Goal: Task Accomplishment & Management: Complete application form

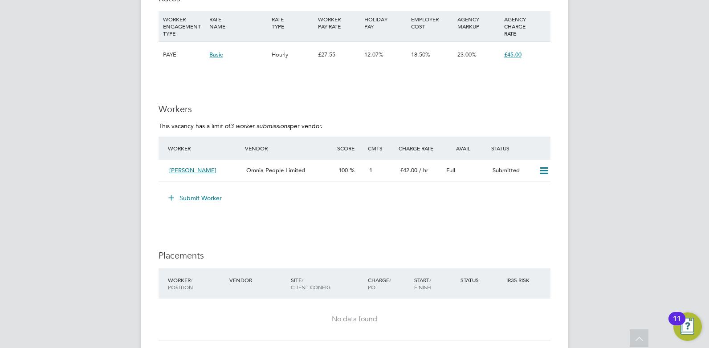
click at [185, 196] on button "Submit Worker" at bounding box center [195, 198] width 67 height 14
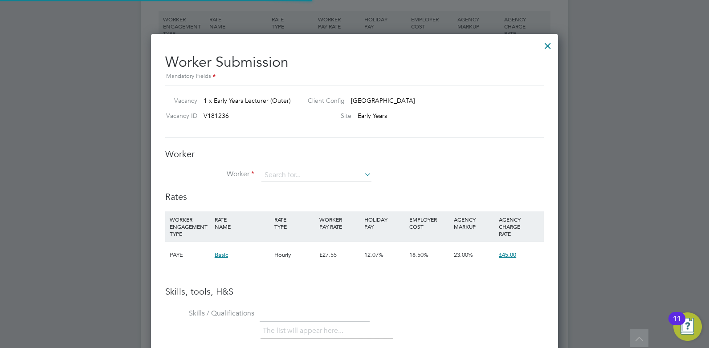
scroll to position [26, 61]
click at [317, 177] on input at bounding box center [316, 175] width 110 height 13
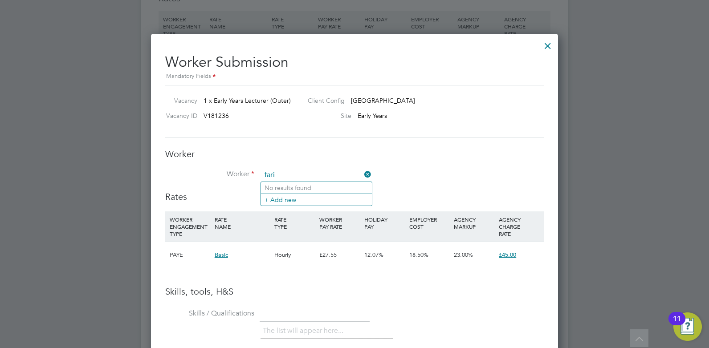
type input "fari"
click at [546, 45] on div at bounding box center [548, 44] width 16 height 16
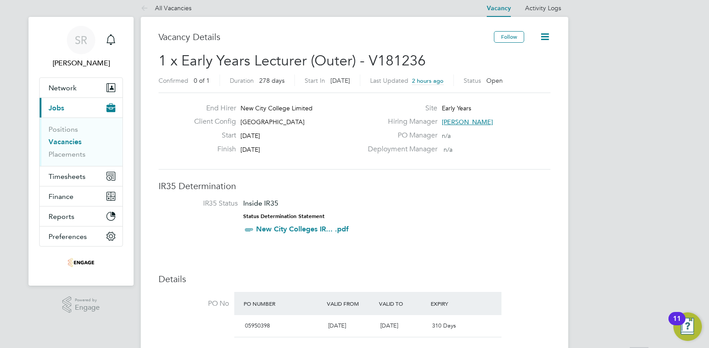
scroll to position [0, 0]
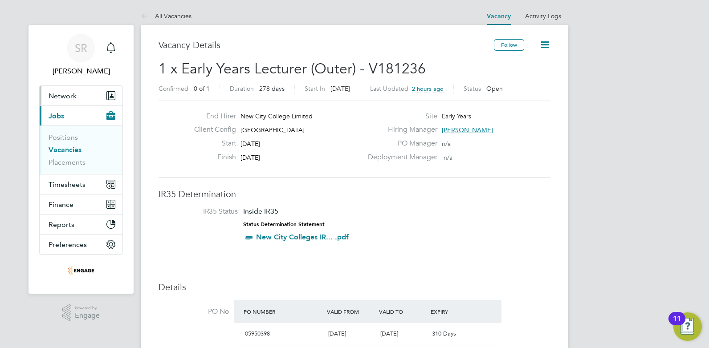
click at [69, 94] on span "Network" at bounding box center [63, 96] width 28 height 8
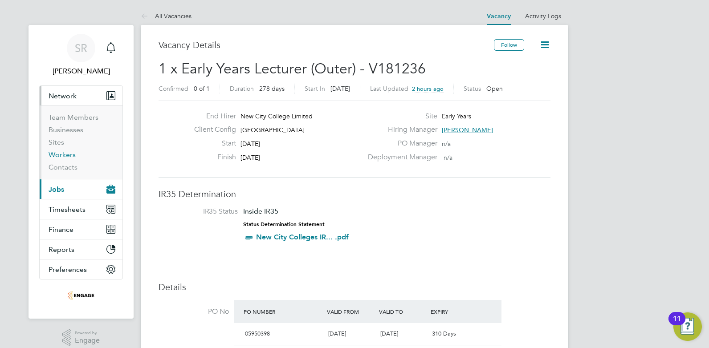
click at [65, 158] on link "Workers" at bounding box center [62, 155] width 27 height 8
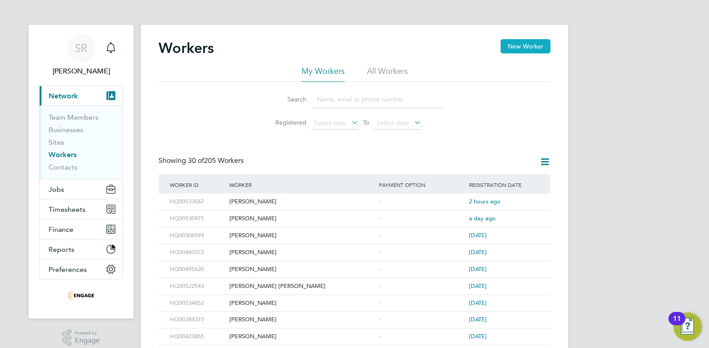
click at [521, 50] on button "New Worker" at bounding box center [526, 46] width 50 height 14
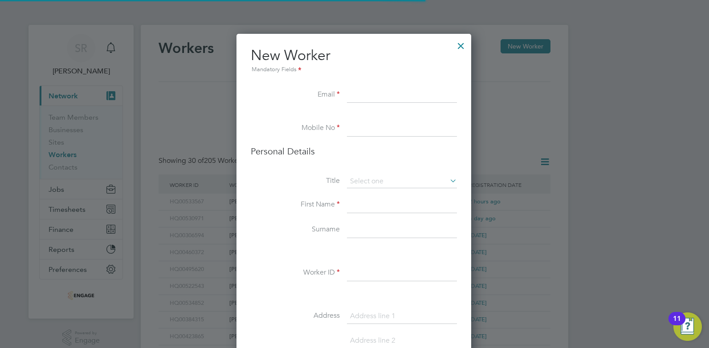
scroll to position [754, 236]
paste input "[EMAIL_ADDRESS][DOMAIN_NAME]"
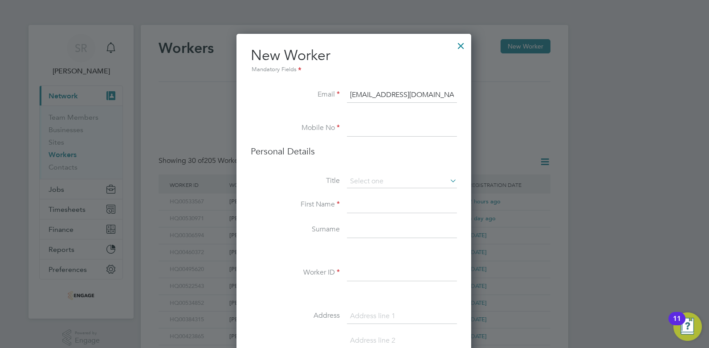
type input "[EMAIL_ADDRESS][DOMAIN_NAME]"
click at [367, 129] on input at bounding box center [402, 129] width 110 height 16
click at [363, 129] on input at bounding box center [402, 129] width 110 height 16
paste input "07868698478"
type input "07868698478"
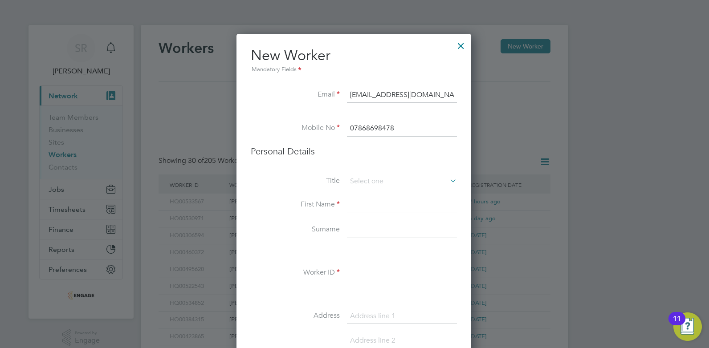
click at [367, 201] on input at bounding box center [402, 205] width 110 height 16
paste input "[EMAIL_ADDRESS][DOMAIN_NAME]"
type input "[DEMOGRAPHIC_DATA]"
click at [355, 268] on input at bounding box center [402, 273] width 110 height 16
paste input "HQ00511406"
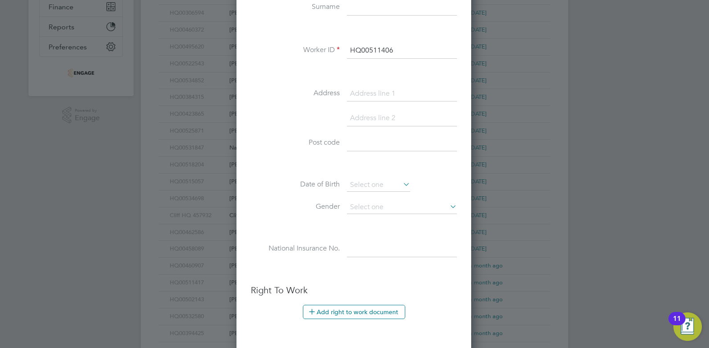
scroll to position [438, 0]
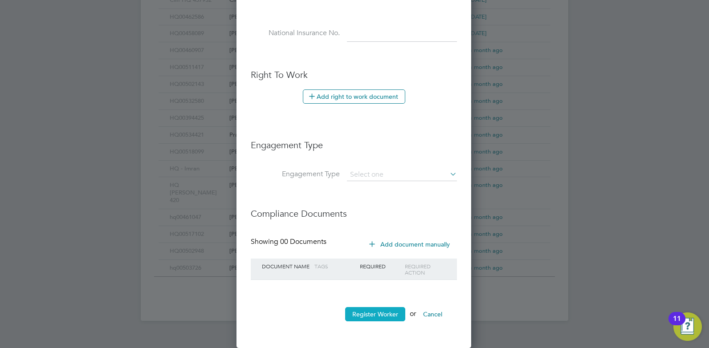
type input "HQ00511406"
click at [380, 313] on button "Register Worker" at bounding box center [375, 314] width 60 height 14
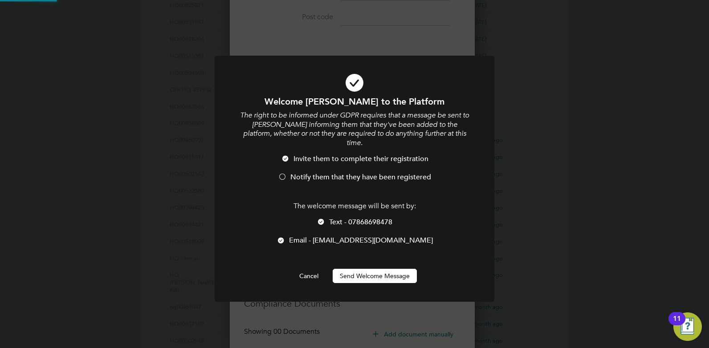
scroll to position [0, 0]
click at [339, 173] on span "Notify them that they have been registered" at bounding box center [360, 177] width 141 height 9
click at [387, 269] on button "Send Welcome Message" at bounding box center [375, 276] width 84 height 14
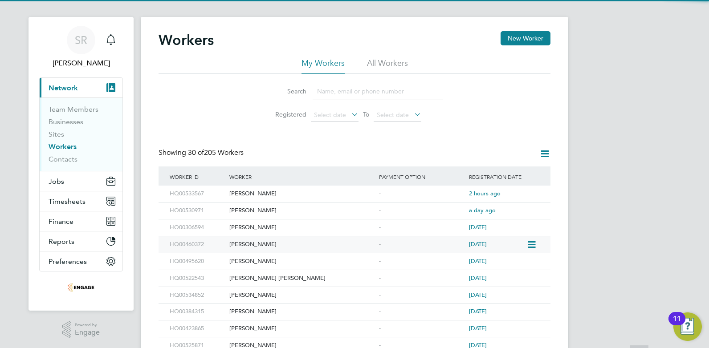
scroll to position [0, 0]
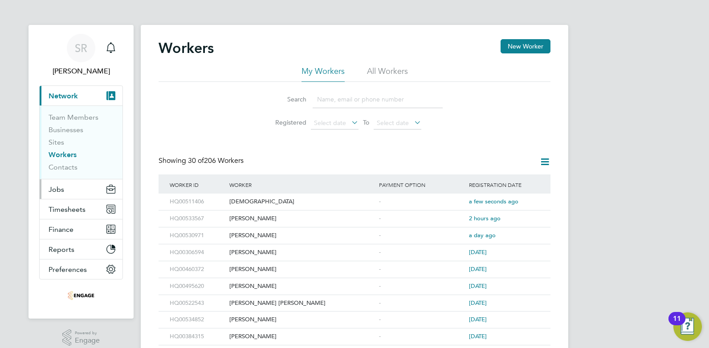
click at [74, 187] on button "Jobs" at bounding box center [81, 190] width 83 height 20
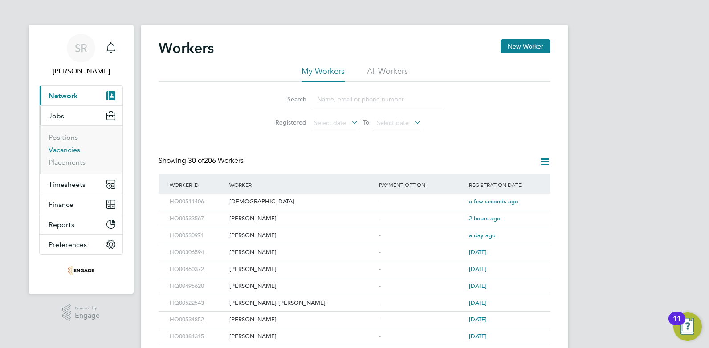
click at [70, 148] on link "Vacancies" at bounding box center [65, 150] width 32 height 8
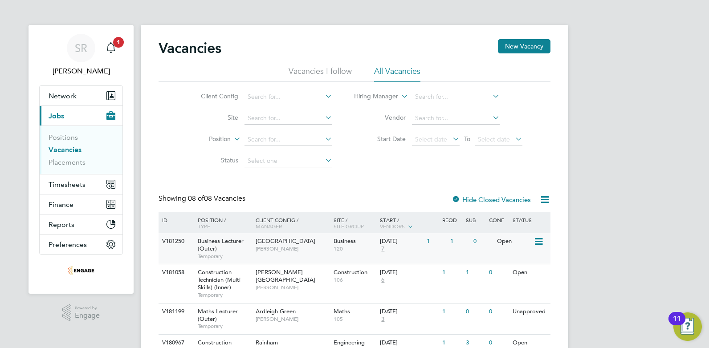
scroll to position [178, 0]
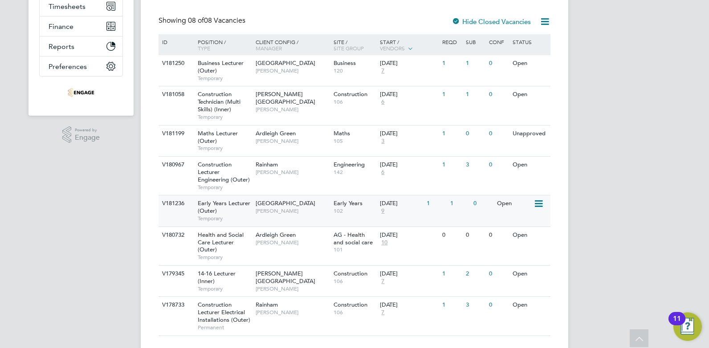
click at [287, 208] on span "[PERSON_NAME]" at bounding box center [292, 211] width 73 height 7
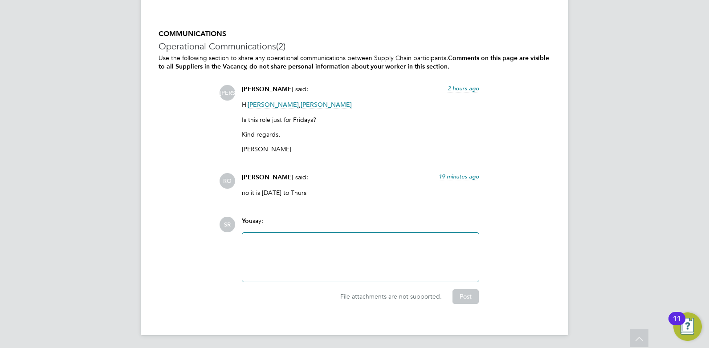
scroll to position [1611, 0]
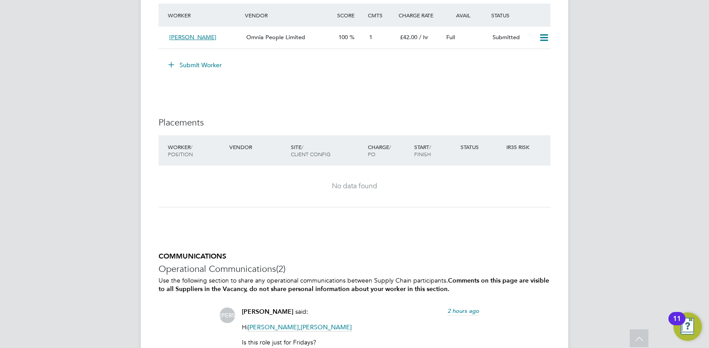
click at [195, 65] on button "Submit Worker" at bounding box center [195, 65] width 67 height 14
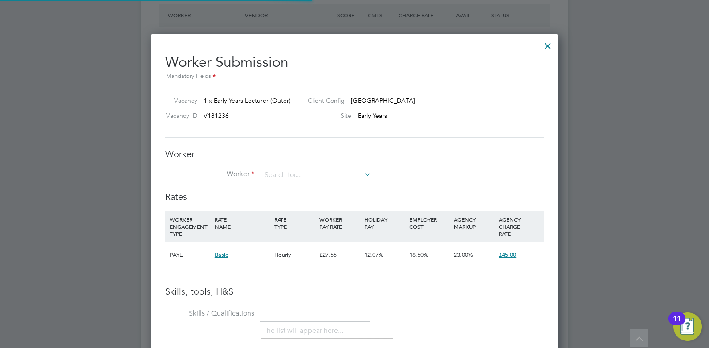
scroll to position [26, 61]
click at [310, 170] on input at bounding box center [316, 175] width 110 height 13
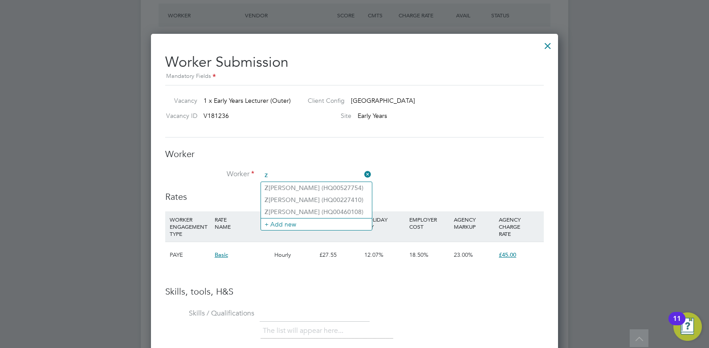
type input "z"
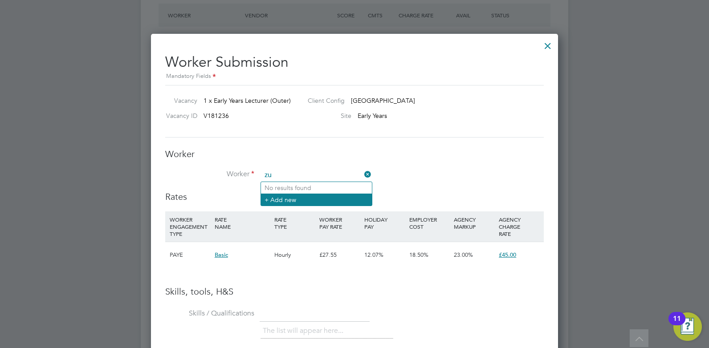
type input "zu"
click at [282, 203] on li "+ Add new" at bounding box center [316, 200] width 111 height 12
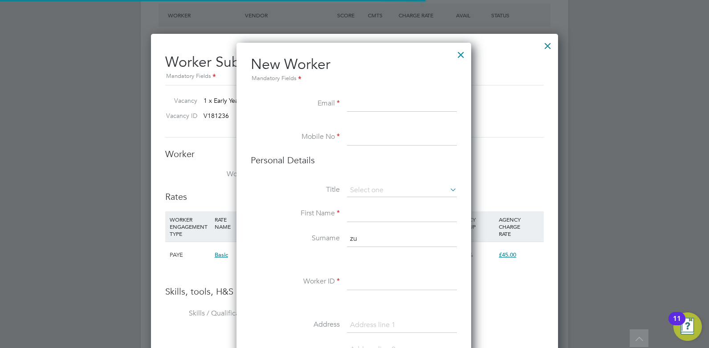
scroll to position [754, 236]
paste input "[PERSON_NAME][EMAIL_ADDRESS][DOMAIN_NAME]"
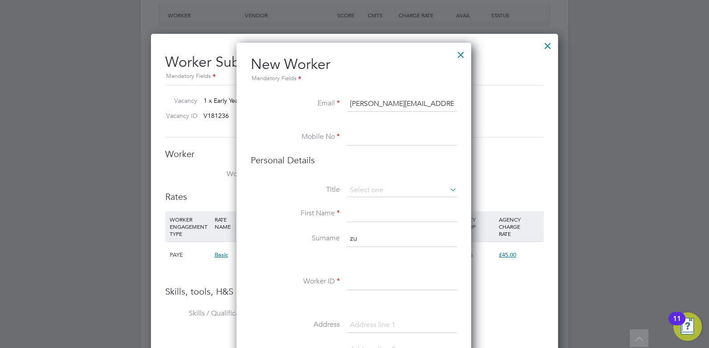
type input "[PERSON_NAME][EMAIL_ADDRESS][DOMAIN_NAME]"
click at [368, 137] on input at bounding box center [402, 138] width 110 height 16
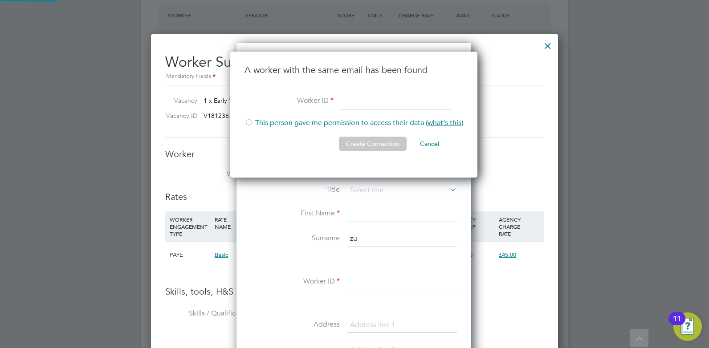
scroll to position [127, 249]
paste input "HQ00360461"
type input "HQ00360461"
click at [248, 121] on div at bounding box center [249, 123] width 9 height 9
click at [388, 144] on button "Create Connection" at bounding box center [373, 144] width 68 height 14
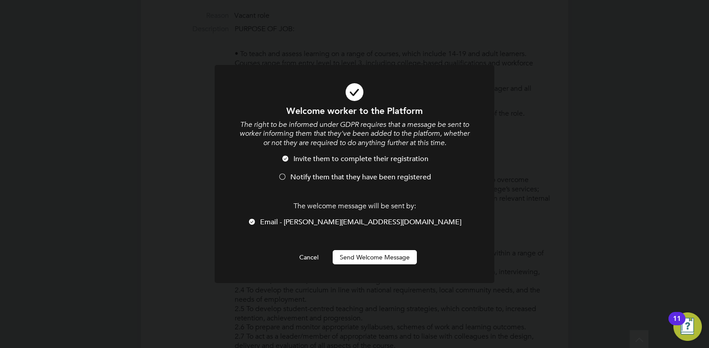
scroll to position [0, 0]
click at [352, 175] on span "Notify them that they have been registered" at bounding box center [360, 177] width 141 height 9
click at [371, 256] on button "Send Welcome Message" at bounding box center [375, 257] width 84 height 14
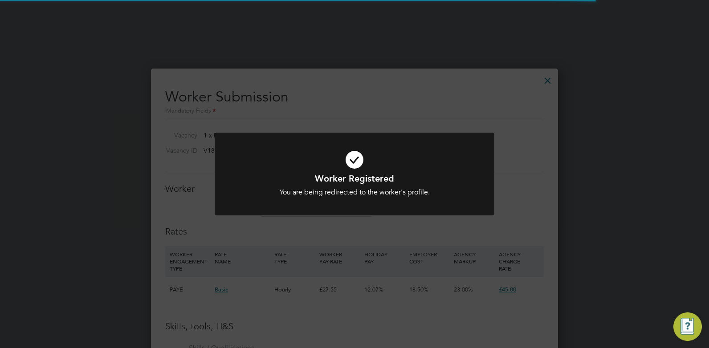
scroll to position [1611, 0]
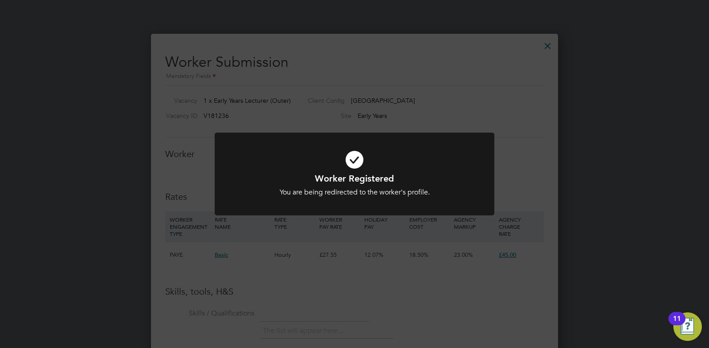
click at [349, 245] on div "Worker Registered You are being redirected to the worker's profile. Cancel Okay" at bounding box center [354, 174] width 709 height 348
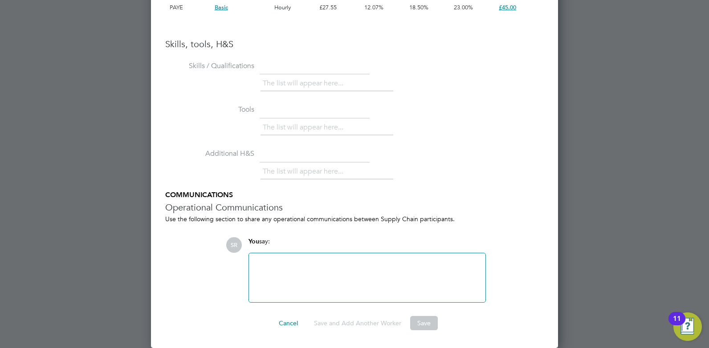
scroll to position [1636, 0]
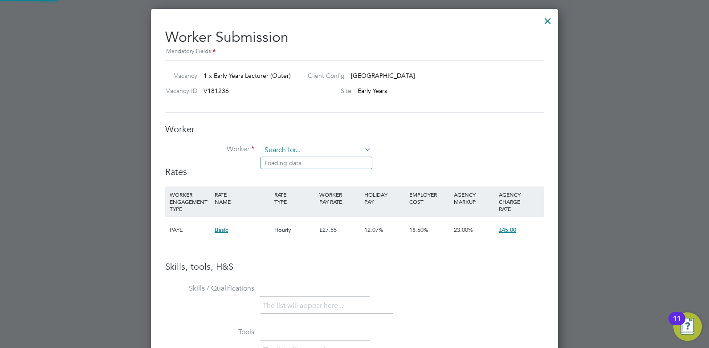
click at [308, 149] on input at bounding box center [316, 150] width 110 height 13
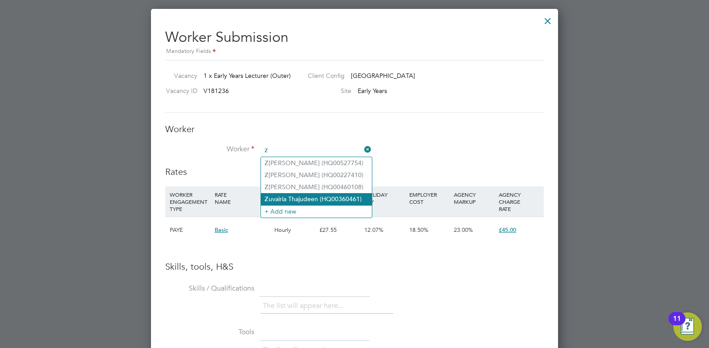
click at [310, 196] on li "Z uvairia Thajudeen (HQ00360461)" at bounding box center [316, 199] width 111 height 12
type input "Zuvairia Thajudeen (HQ00360461)"
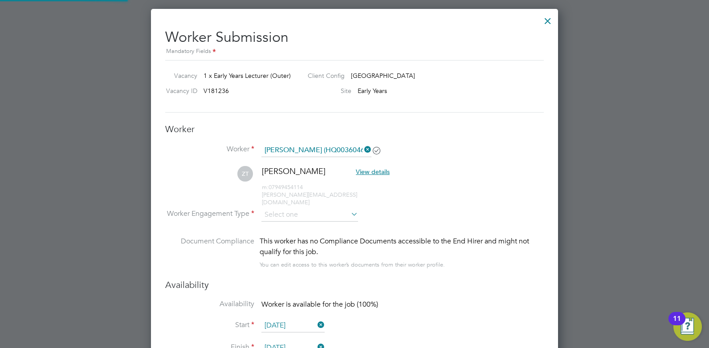
scroll to position [761, 408]
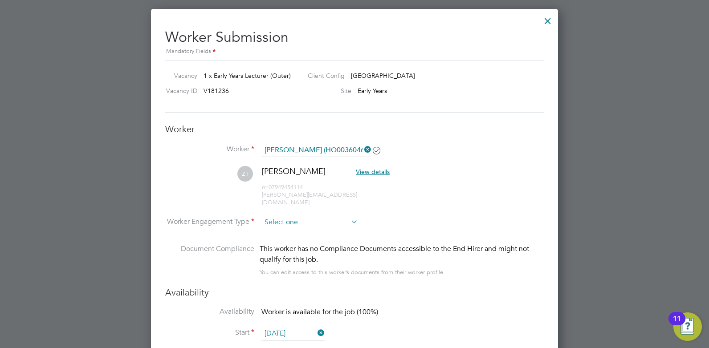
click at [331, 216] on input at bounding box center [309, 222] width 97 height 13
click at [288, 223] on li "Contract" at bounding box center [310, 228] width 98 height 12
type input "Contract"
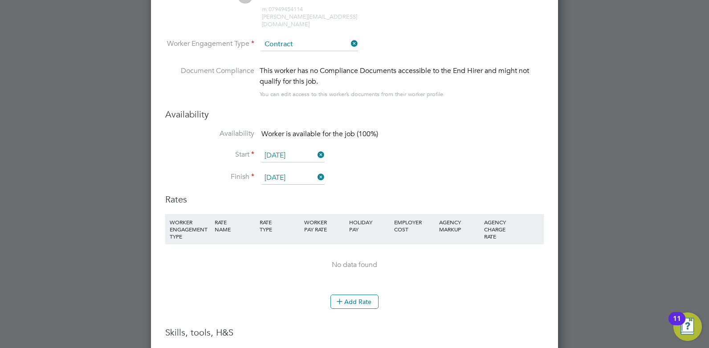
scroll to position [1948, 0]
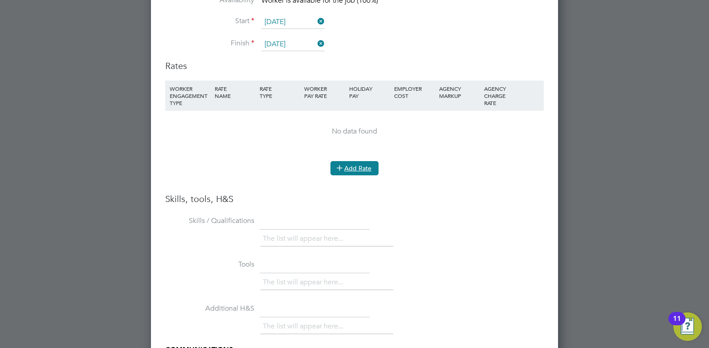
click at [362, 161] on button "Add Rate" at bounding box center [355, 168] width 48 height 14
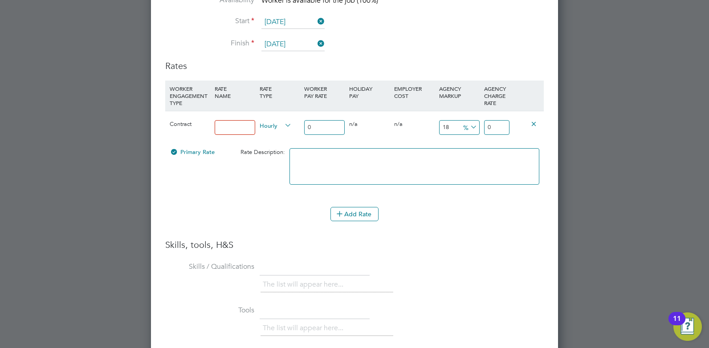
click at [228, 120] on input at bounding box center [235, 127] width 41 height 15
type input "Rate"
click at [315, 121] on input "0" at bounding box center [324, 127] width 41 height 15
type input "3"
type input "3.54"
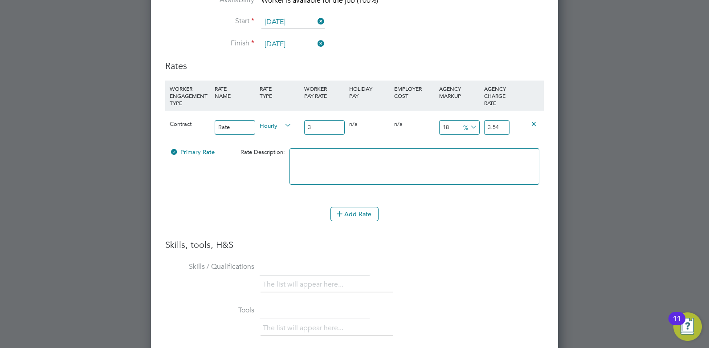
type input "31"
type input "36.58"
type input "31"
click at [506, 121] on input "36.58" at bounding box center [496, 127] width 25 height 15
type input "17.741935483870968"
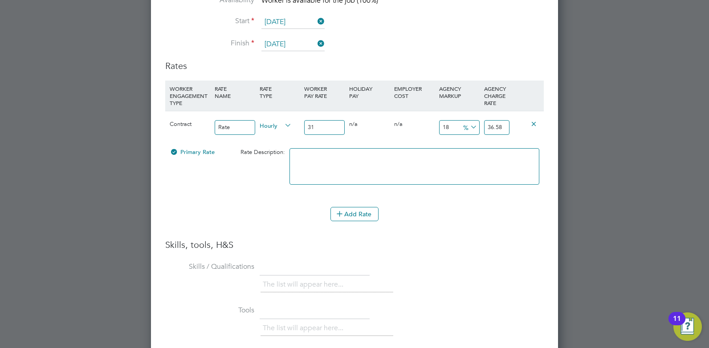
type input "36.5"
type input "16.129032258064516"
type input "36"
type input "-90.3225806451613"
type input "3"
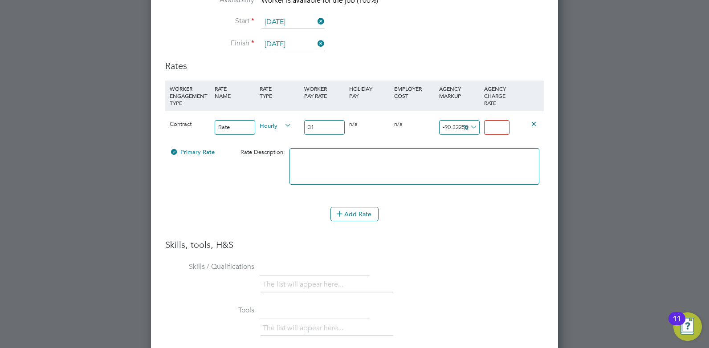
type input "-87.09677419354838"
type input "4"
type input "38.70967741935484"
type input "43"
click at [305, 226] on li "WORKER ENGAGEMENT TYPE RATE NAME RATE TYPE WORKER PAY RATE HOLIDAY PAY EMPLOYER…" at bounding box center [354, 160] width 379 height 159
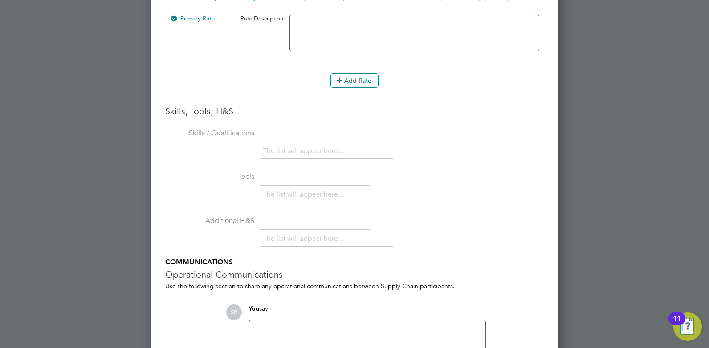
scroll to position [2141, 0]
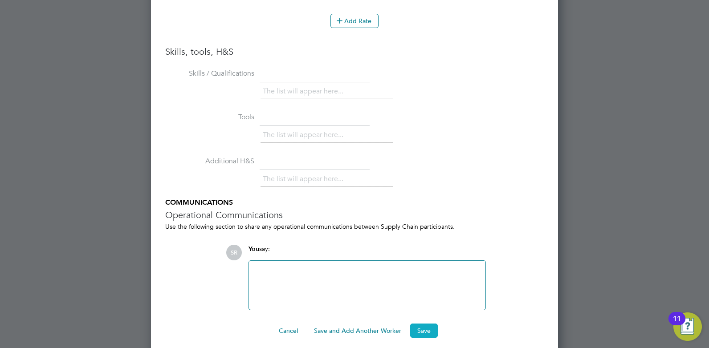
click at [420, 324] on button "Save" at bounding box center [424, 331] width 28 height 14
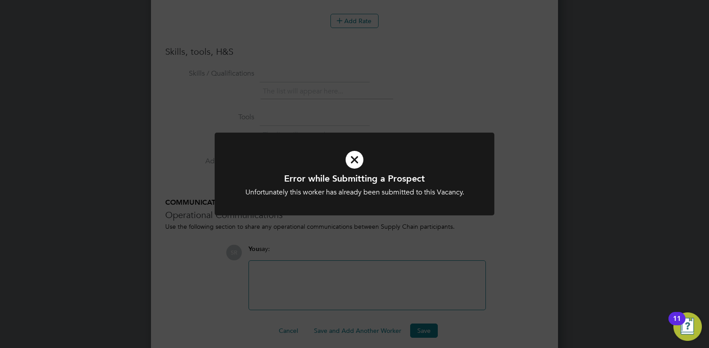
click at [370, 220] on div "Error while Submitting a Prospect Unfortunately this worker has already been su…" at bounding box center [355, 180] width 280 height 94
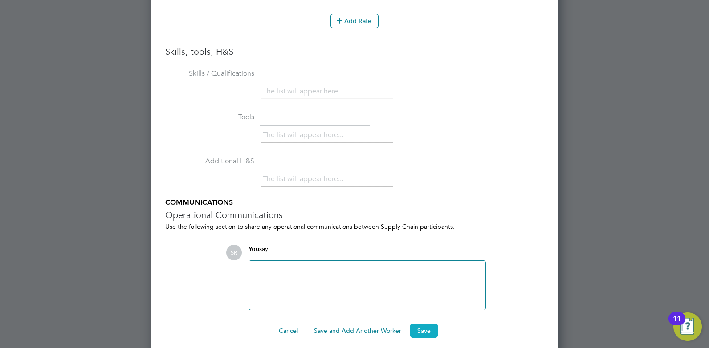
click at [427, 327] on button "Save" at bounding box center [424, 331] width 28 height 14
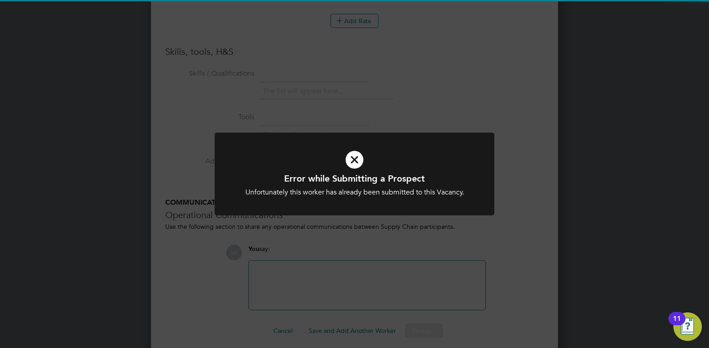
click at [402, 230] on div "Error while Submitting a Prospect Unfortunately this worker has already been su…" at bounding box center [354, 174] width 709 height 348
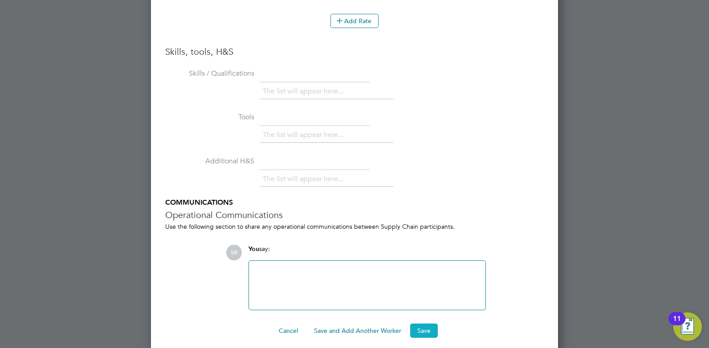
click at [413, 327] on button "Save" at bounding box center [424, 331] width 28 height 14
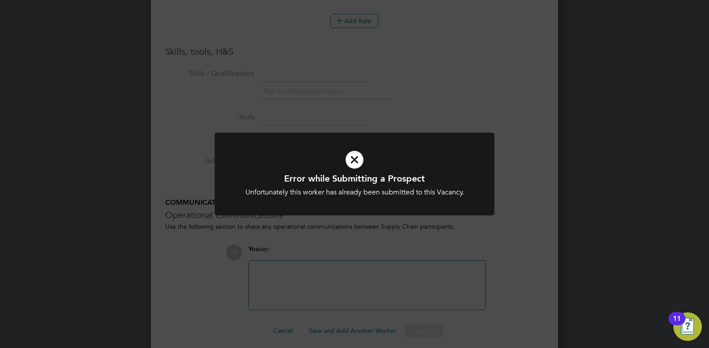
click at [409, 223] on div "Error while Submitting a Prospect Unfortunately this worker has already been su…" at bounding box center [355, 180] width 280 height 94
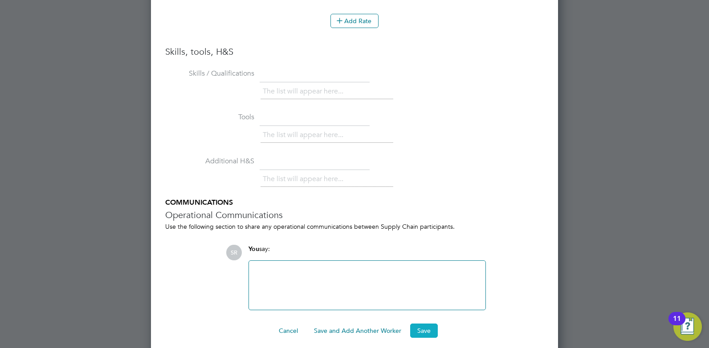
click at [425, 324] on button "Save" at bounding box center [424, 331] width 28 height 14
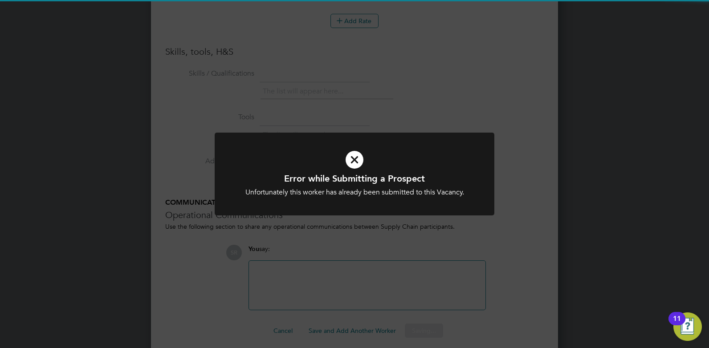
click at [394, 211] on div at bounding box center [355, 174] width 280 height 83
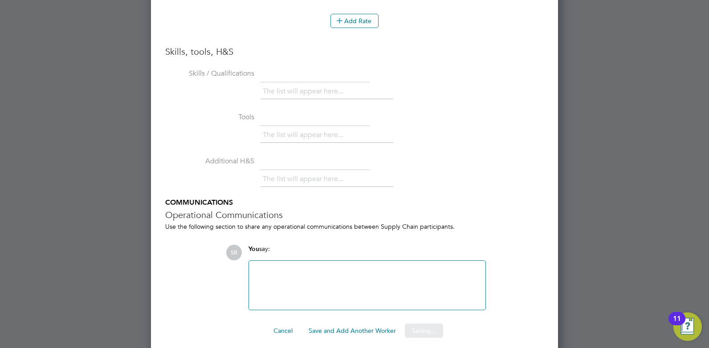
click at [281, 331] on button "Cancel" at bounding box center [282, 331] width 33 height 14
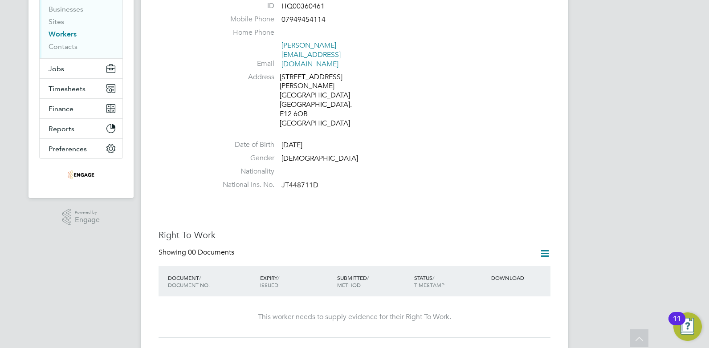
scroll to position [0, 0]
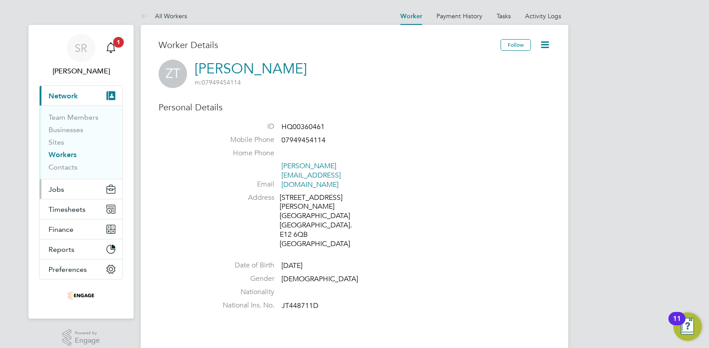
click at [71, 190] on button "Jobs" at bounding box center [81, 190] width 83 height 20
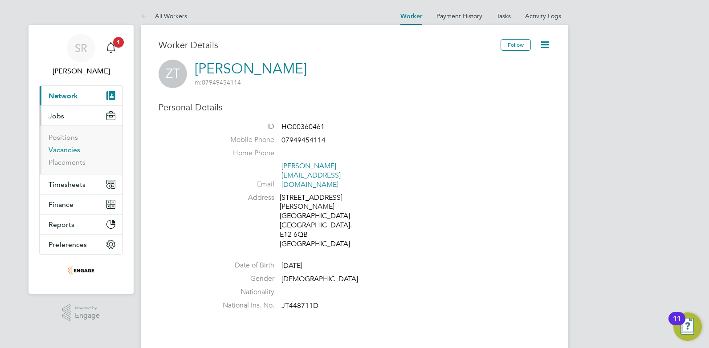
click at [74, 151] on link "Vacancies" at bounding box center [65, 150] width 32 height 8
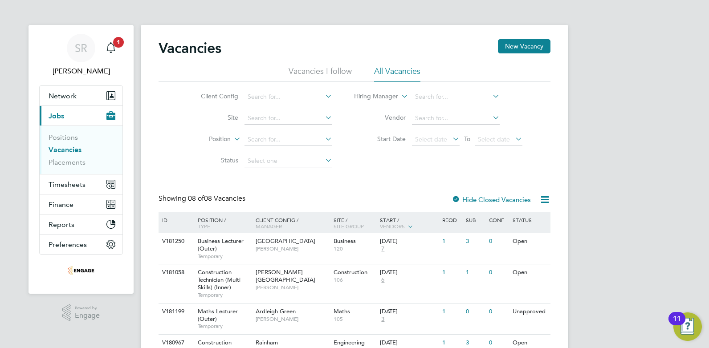
click at [388, 69] on li "All Vacancies" at bounding box center [397, 74] width 46 height 16
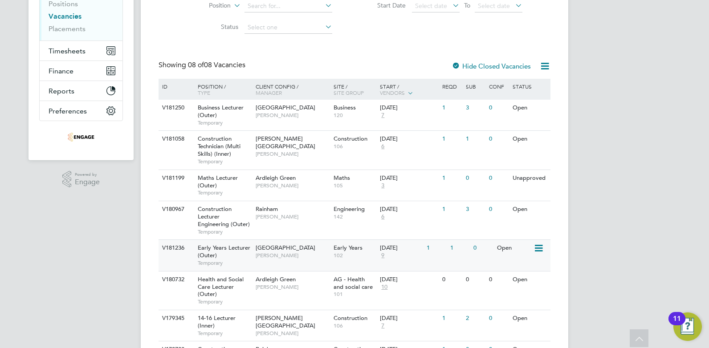
click at [243, 253] on div "Early Years Lecturer (Outer) Temporary" at bounding box center [222, 255] width 62 height 31
click at [284, 256] on span "[PERSON_NAME]" at bounding box center [292, 255] width 73 height 7
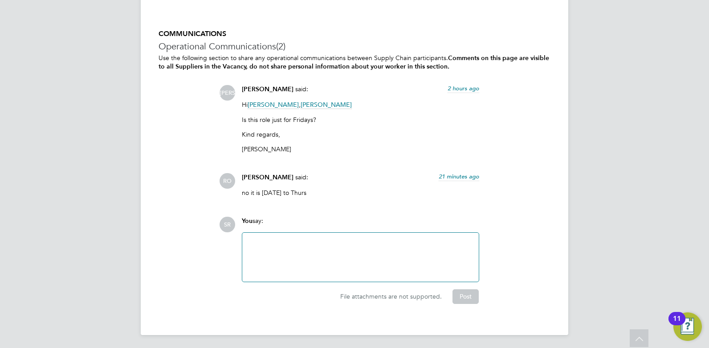
scroll to position [1522, 0]
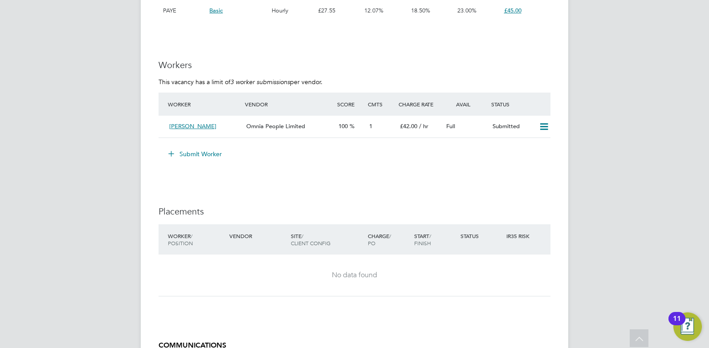
click at [199, 153] on button "Submit Worker" at bounding box center [195, 154] width 67 height 14
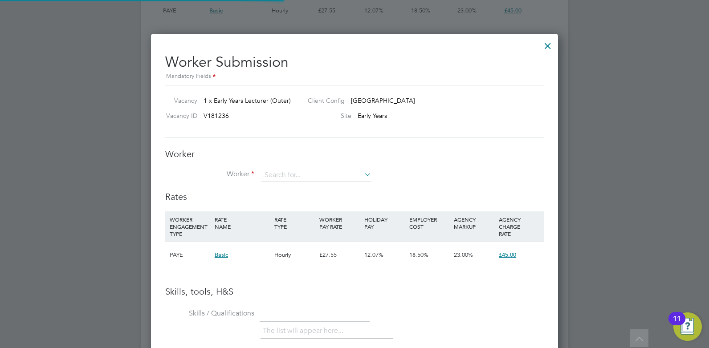
scroll to position [563, 408]
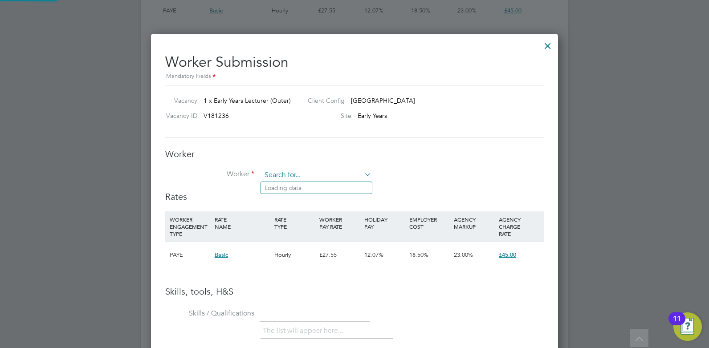
click at [310, 177] on input at bounding box center [316, 175] width 110 height 13
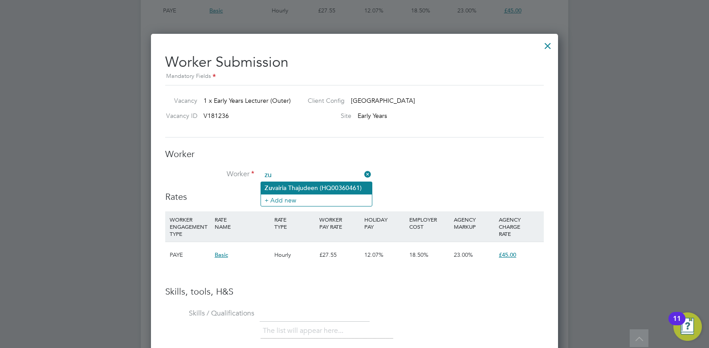
click at [309, 188] on li "Zu vairia Thajudeen (HQ00360461)" at bounding box center [316, 188] width 111 height 12
type input "Zuvairia Thajudeen (HQ00360461)"
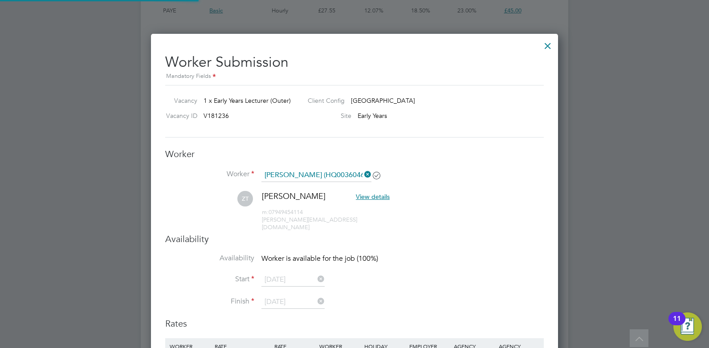
scroll to position [4, 4]
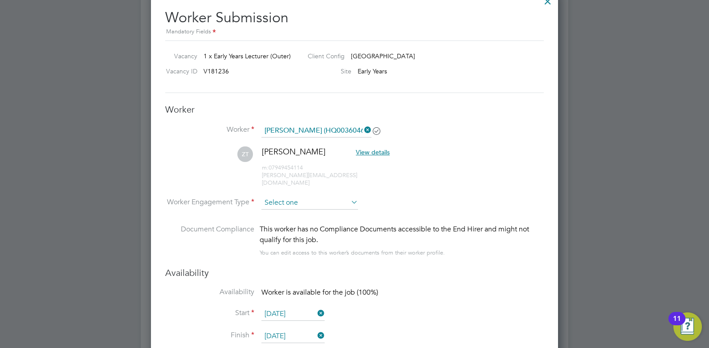
click at [311, 196] on input at bounding box center [309, 202] width 97 height 13
click at [279, 208] on li "Contract" at bounding box center [310, 208] width 98 height 12
type input "Contract"
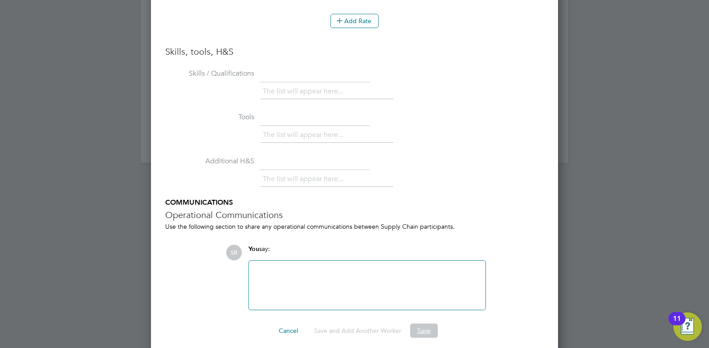
click at [425, 324] on button "Save" at bounding box center [424, 331] width 28 height 14
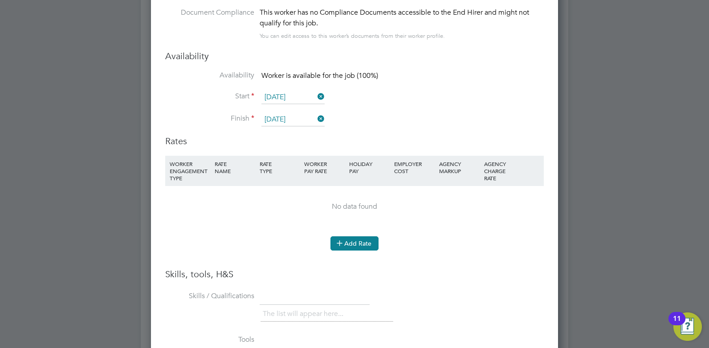
click at [348, 237] on button "Add Rate" at bounding box center [355, 244] width 48 height 14
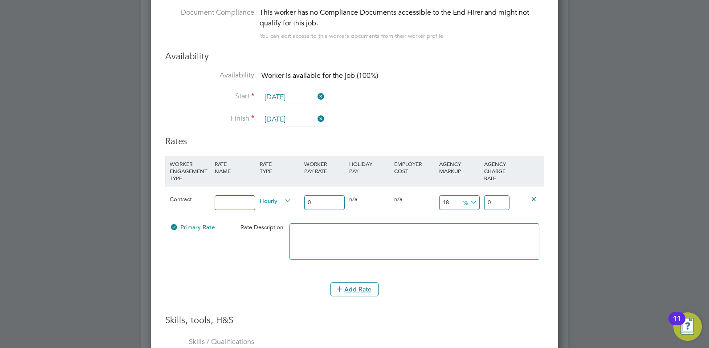
click at [229, 196] on input at bounding box center [235, 203] width 41 height 15
type input "Rate"
click at [331, 196] on input "0" at bounding box center [324, 203] width 41 height 15
type input "3"
type input "3.54"
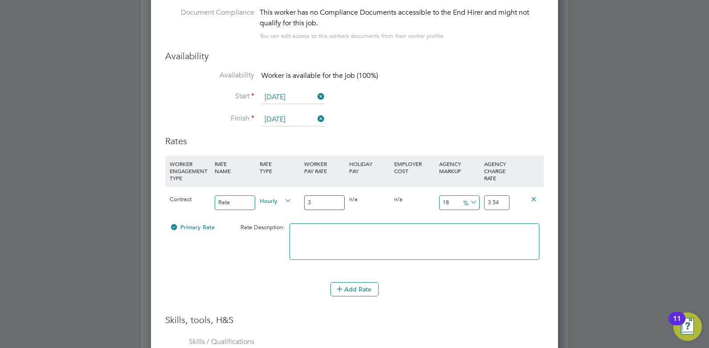
type input "31"
type input "36.58"
type input "31"
click at [504, 196] on input "36.58" at bounding box center [496, 203] width 25 height 15
type input "17.741935483870968"
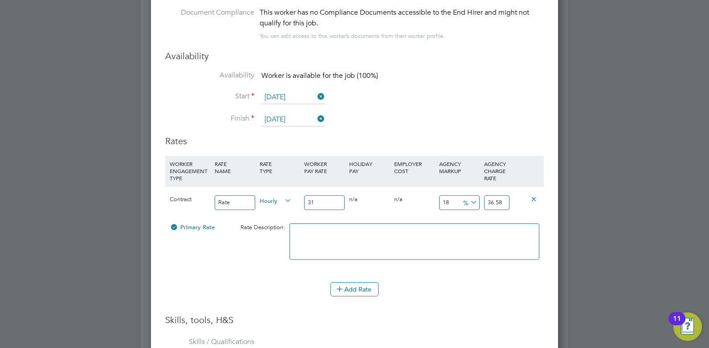
type input "36.5"
type input "16.129032258064516"
type input "36"
type input "-90.3225806451613"
type input "3"
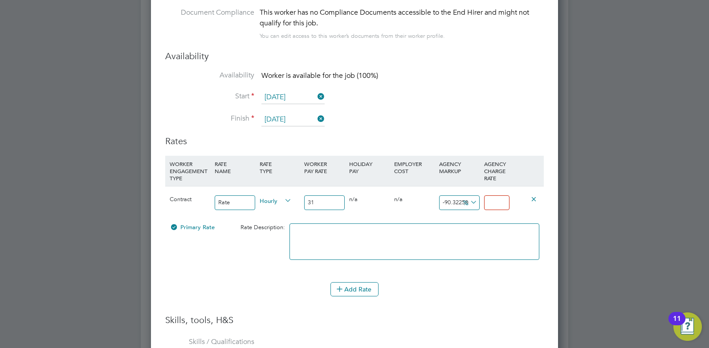
type input "-87.09677419354838"
type input "4"
type input "38.70967741935484"
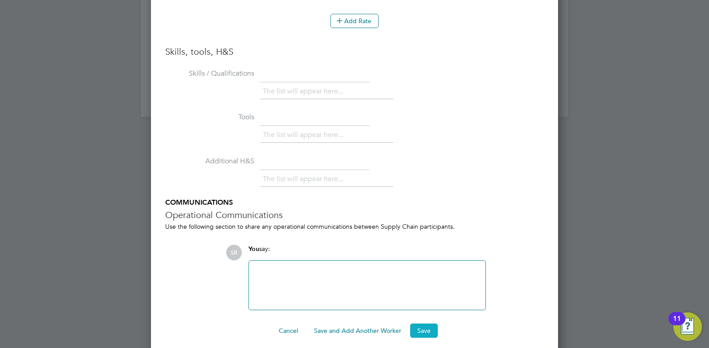
type input "43"
click at [422, 324] on button "Save" at bounding box center [424, 331] width 28 height 14
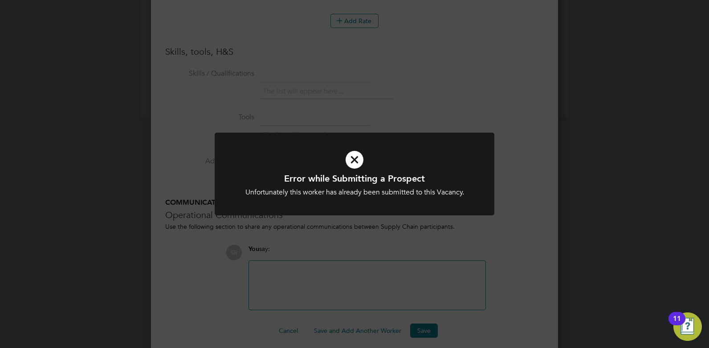
click at [434, 215] on div at bounding box center [355, 174] width 280 height 83
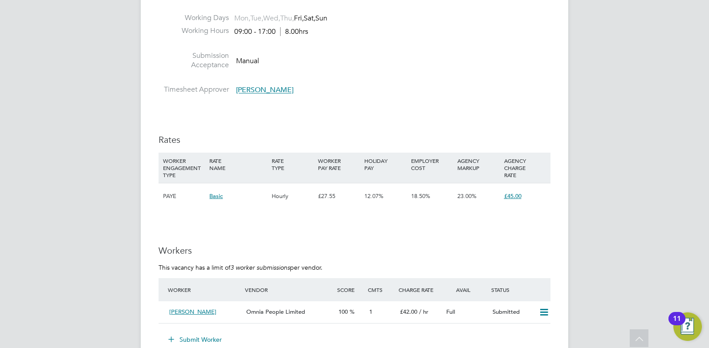
scroll to position [1470, 0]
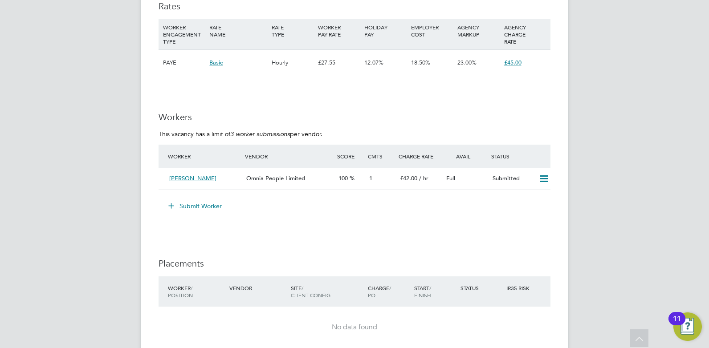
click at [211, 208] on button "Submit Worker" at bounding box center [195, 206] width 67 height 14
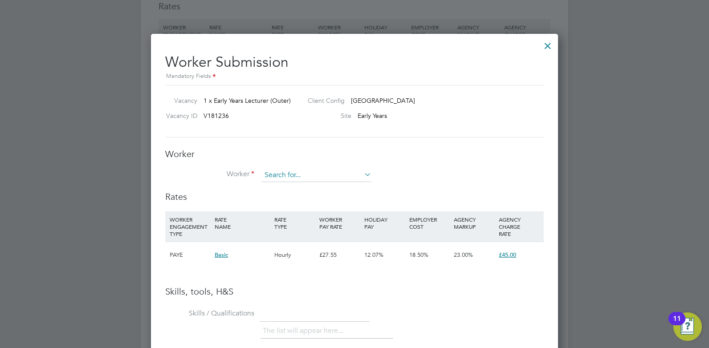
click at [291, 176] on input at bounding box center [316, 175] width 110 height 13
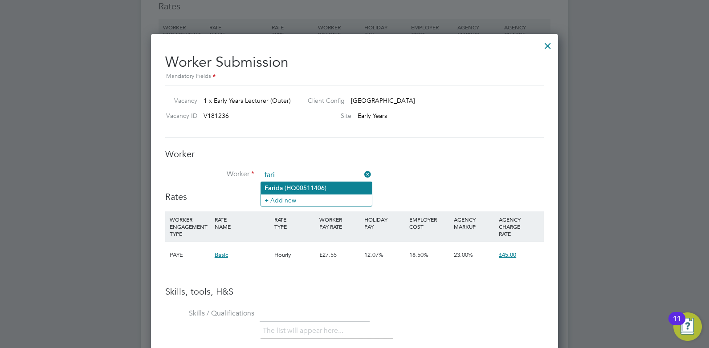
click at [326, 188] on li "Fari da (HQ00511406)" at bounding box center [316, 188] width 111 height 12
type input "Farida (HQ00511406)"
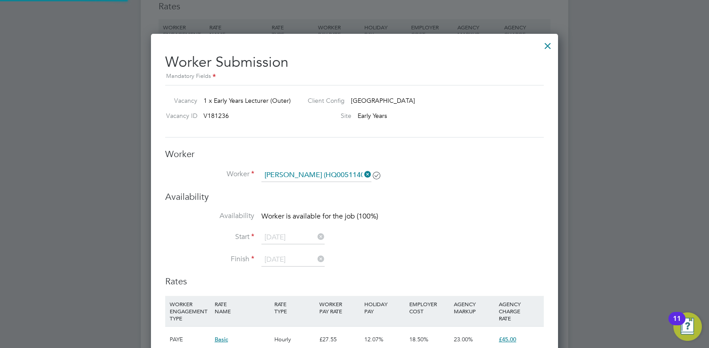
scroll to position [2, 4]
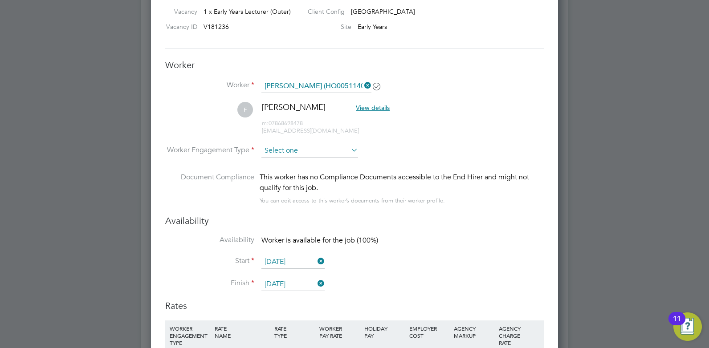
click at [295, 148] on input at bounding box center [309, 150] width 97 height 13
click at [286, 163] on li "Contract" at bounding box center [310, 164] width 98 height 12
type input "Contract"
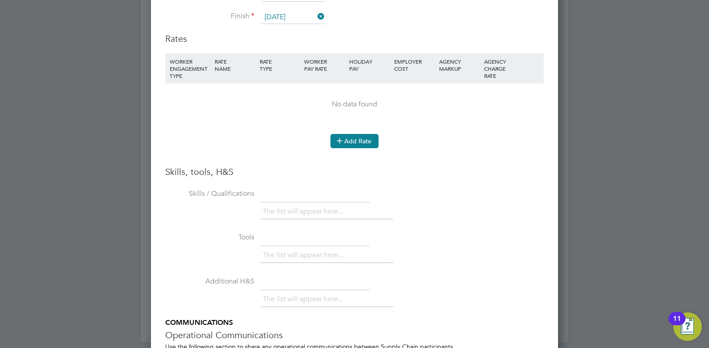
click at [360, 143] on button "Add Rate" at bounding box center [355, 141] width 48 height 14
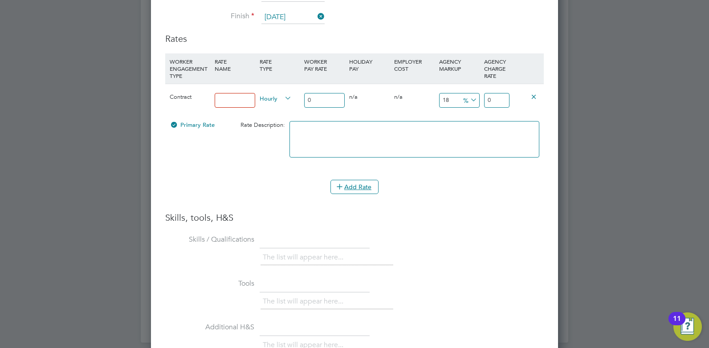
click at [226, 97] on input at bounding box center [235, 100] width 41 height 15
type input "Rate"
click at [316, 94] on input "0" at bounding box center [324, 100] width 41 height 15
type input "3"
type input "3.54"
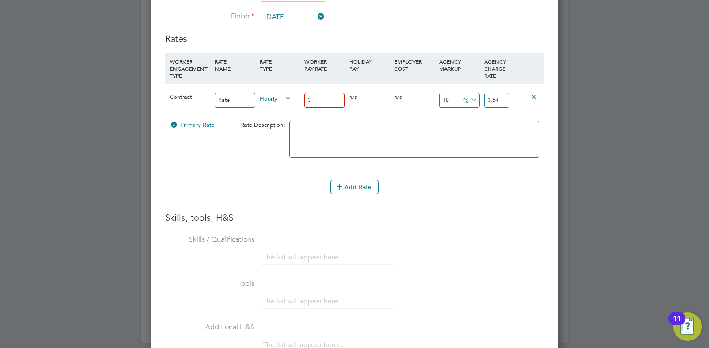
type input "30"
type input "35.4"
type input "30"
click at [507, 102] on input "35.4" at bounding box center [496, 100] width 25 height 15
type input "16.666666666666668"
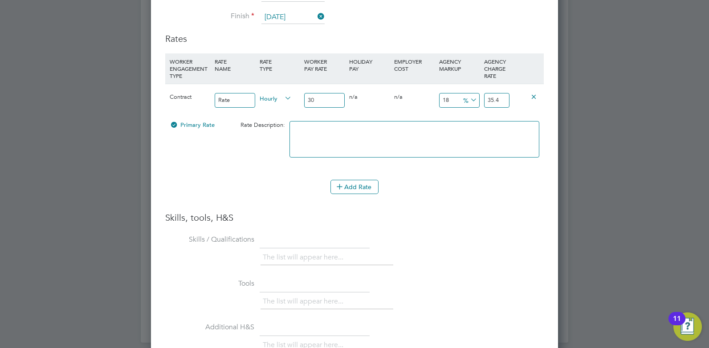
type input "35"
type input "-90"
type input "3"
type input "-86.66666666666667"
type input "4"
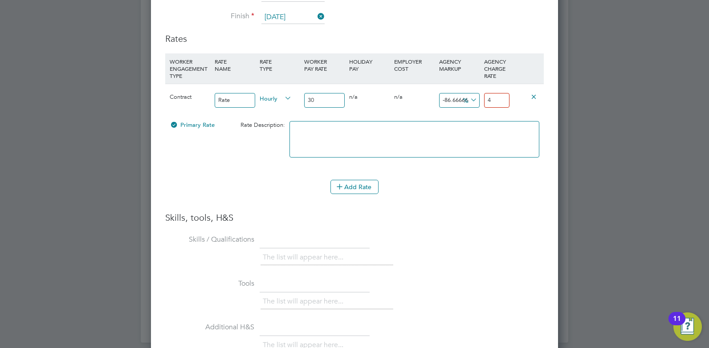
type input "40"
type input "42"
click at [486, 189] on div "Add Rate" at bounding box center [354, 187] width 379 height 14
click at [433, 114] on div "Contract Rate Hourly 30 0 n/a 0 n/a 40 12 % 42" at bounding box center [354, 100] width 379 height 33
click at [427, 134] on textarea at bounding box center [415, 139] width 250 height 37
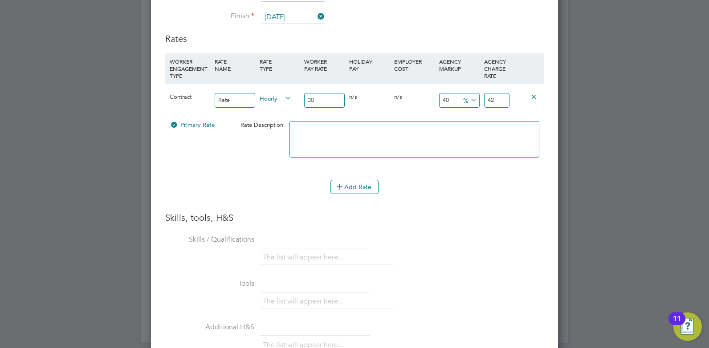
click at [454, 98] on input "40" at bounding box center [459, 100] width 41 height 15
type input "4"
type input "31.2"
type input "2"
type input "30.6"
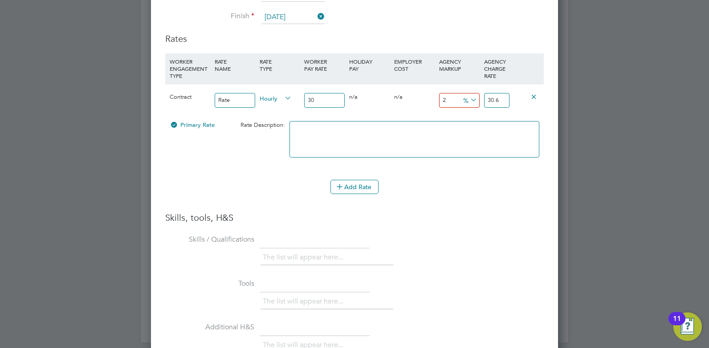
type input "23"
type input "36.9"
click at [502, 96] on input "36.9" at bounding box center [496, 100] width 25 height 15
type input "20"
type input "36"
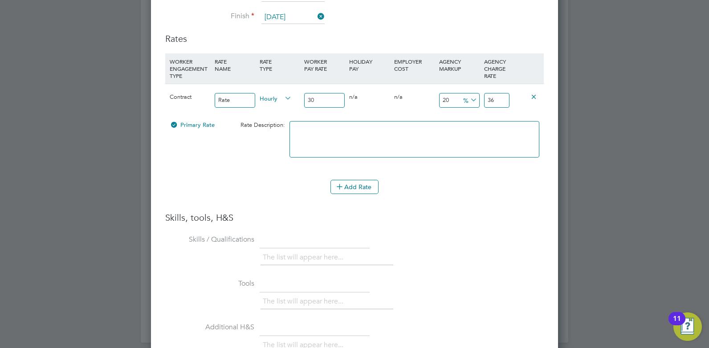
type input "-90"
type input "3"
type input "-86.66666666666667"
type input "4"
type input "40"
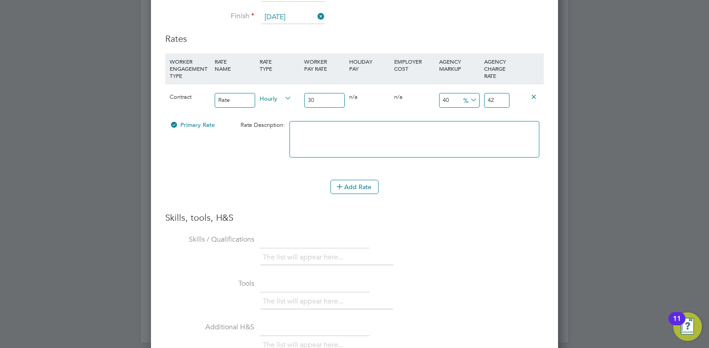
type input "42"
click at [403, 233] on li "Skills / Qualifications The list will appear here..." at bounding box center [354, 255] width 379 height 44
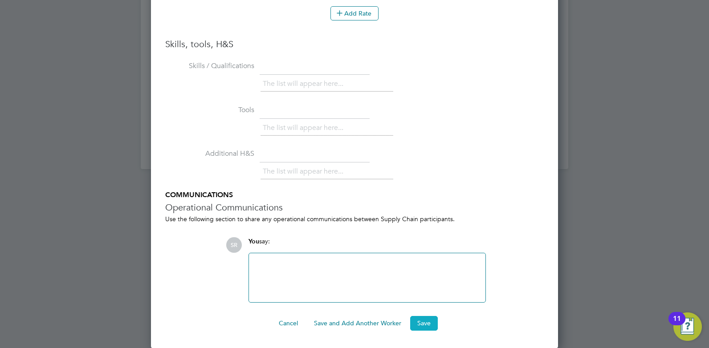
click at [417, 321] on button "Save" at bounding box center [424, 323] width 28 height 14
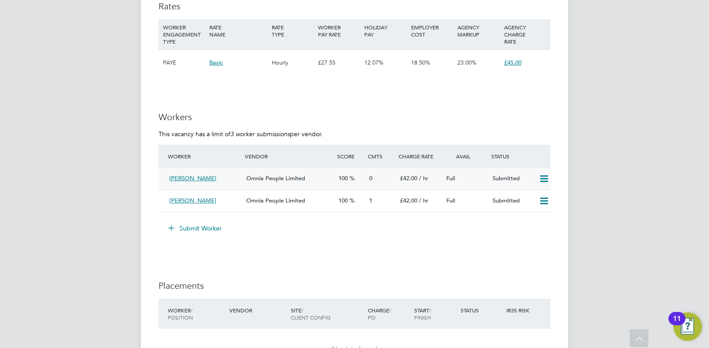
click at [281, 177] on span "Omnia People Limited" at bounding box center [275, 179] width 59 height 8
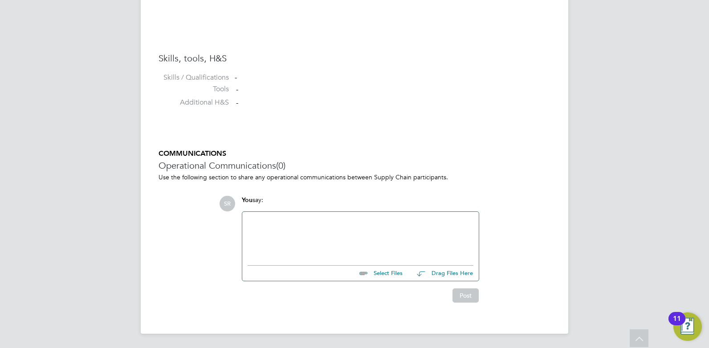
click at [395, 272] on input "file" at bounding box center [407, 272] width 134 height 12
type input "C:\fakepath\JALAL Farida HQ00511406.docx"
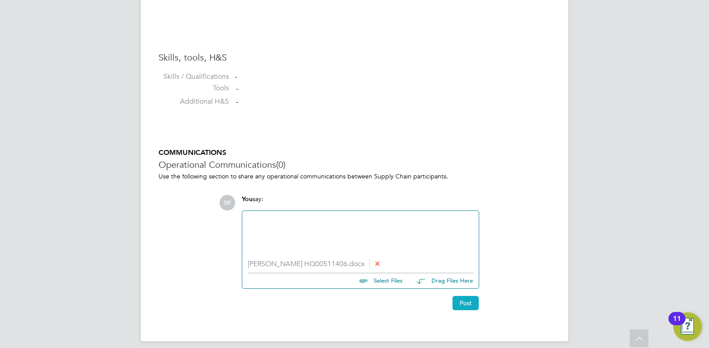
click at [469, 307] on button "Post" at bounding box center [466, 303] width 26 height 14
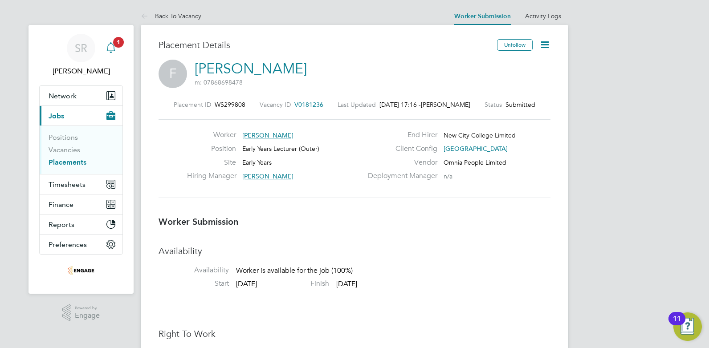
click at [119, 50] on div "Main navigation" at bounding box center [111, 48] width 18 height 18
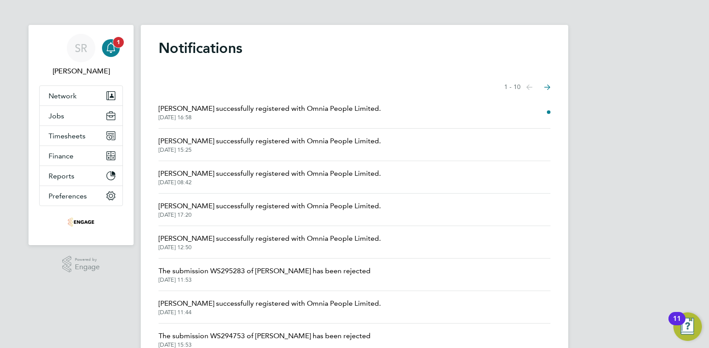
click at [119, 50] on div "Main navigation" at bounding box center [111, 48] width 18 height 18
click at [73, 121] on button "Jobs" at bounding box center [81, 116] width 83 height 20
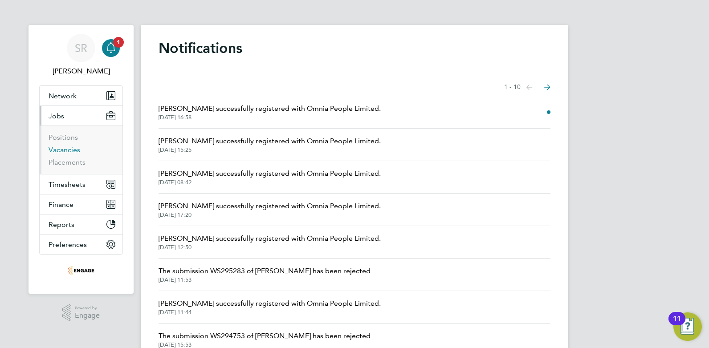
click at [73, 152] on link "Vacancies" at bounding box center [65, 150] width 32 height 8
